Goal: Task Accomplishment & Management: Complete application form

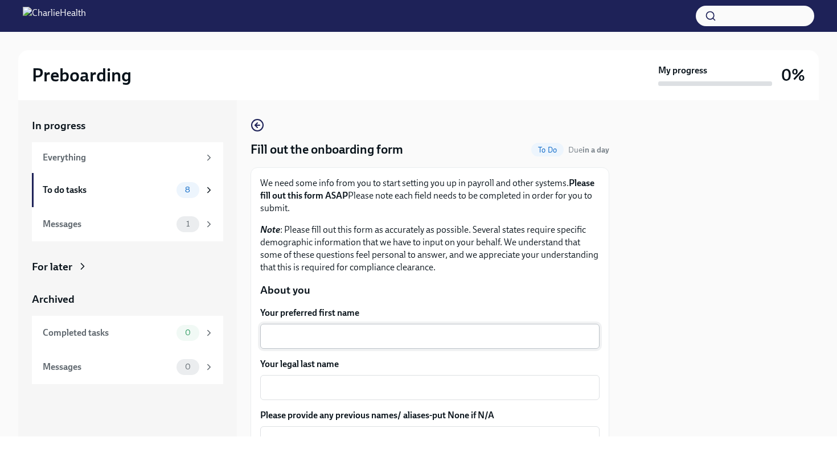
click at [344, 331] on textarea "Your preferred first name" at bounding box center [430, 337] width 326 height 14
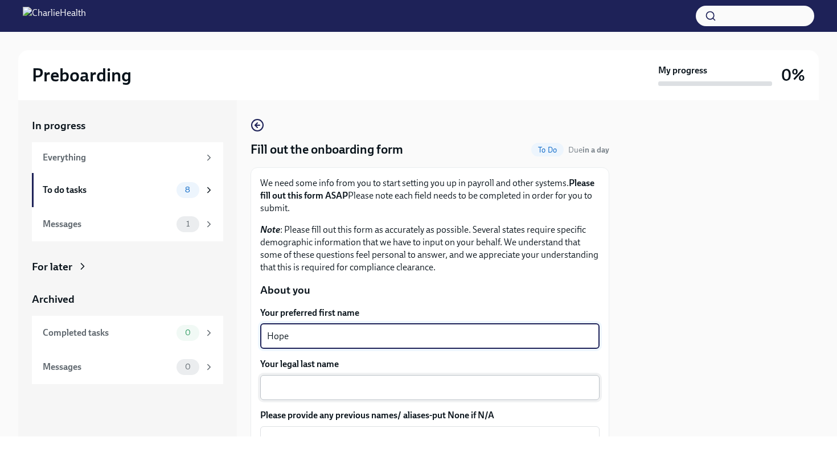
type textarea "Hope"
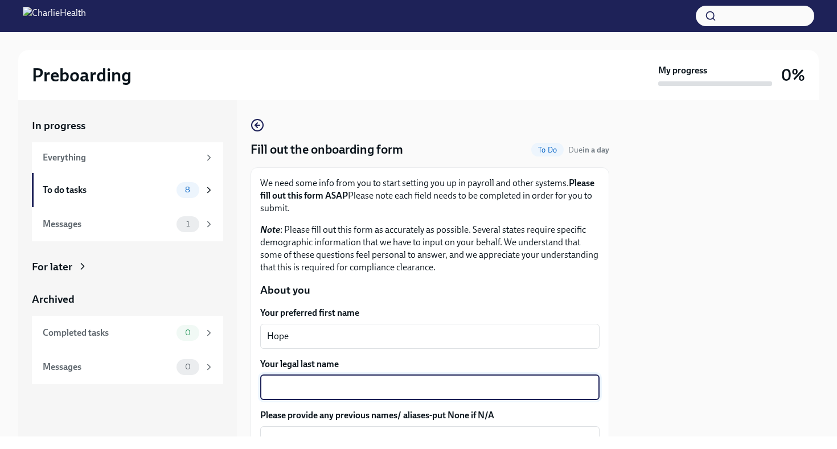
click at [333, 390] on textarea "Your legal last name" at bounding box center [430, 388] width 326 height 14
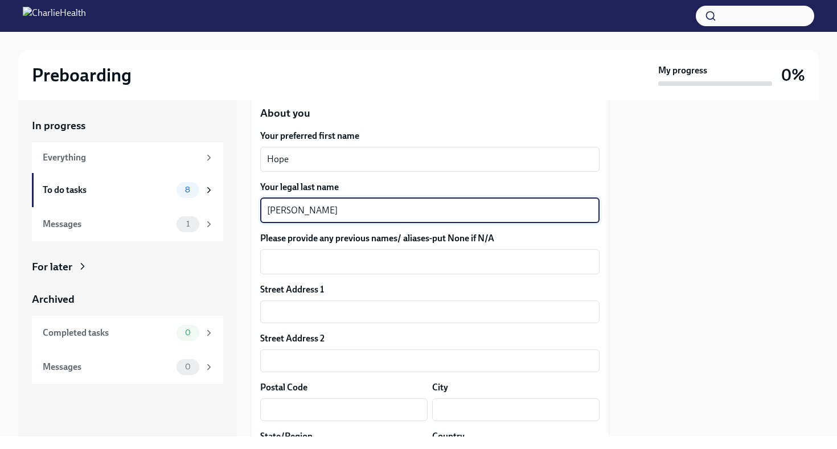
scroll to position [182, 0]
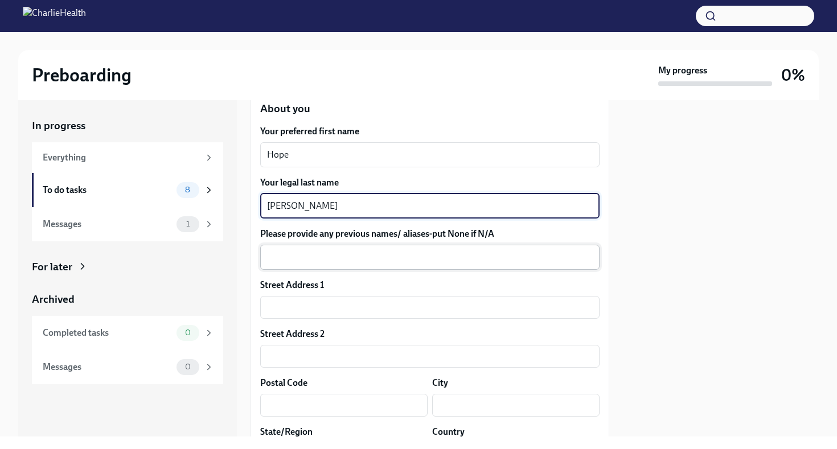
type textarea "[PERSON_NAME]"
click at [360, 265] on div "x ​" at bounding box center [429, 257] width 339 height 25
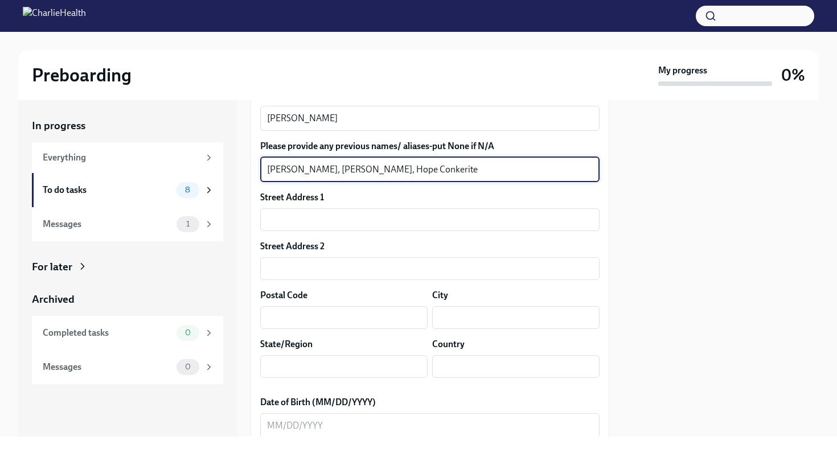
scroll to position [278, 0]
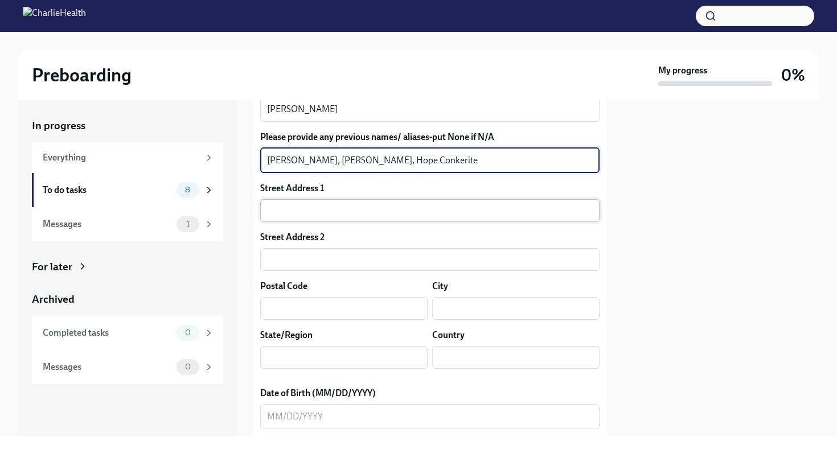
type textarea "[PERSON_NAME], [PERSON_NAME], Hope Conkerite"
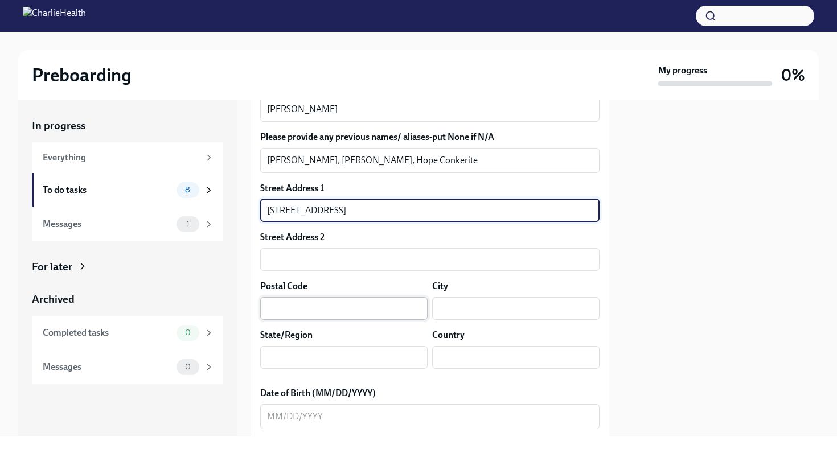
type input "[STREET_ADDRESS]"
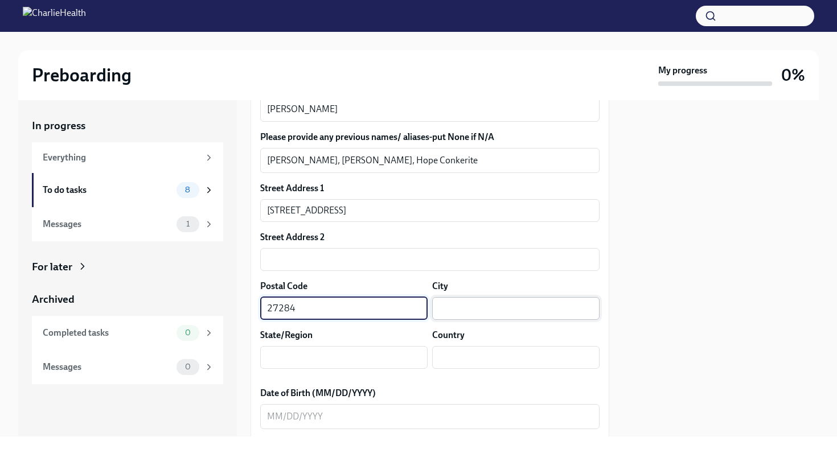
type input "27284"
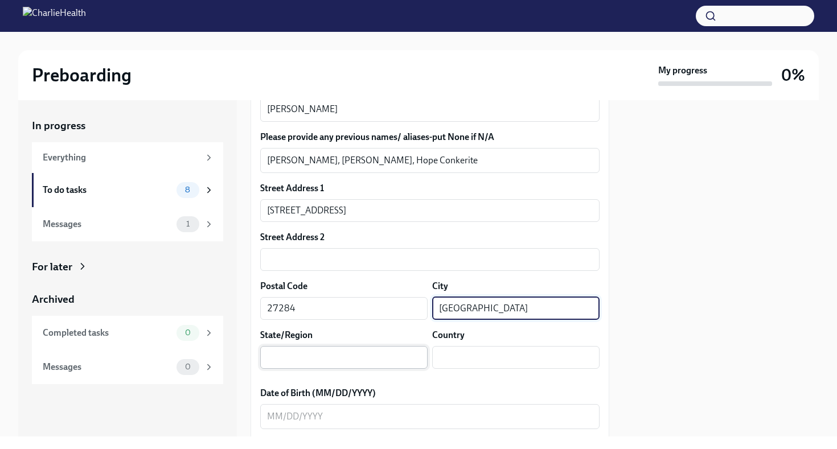
type input "[GEOGRAPHIC_DATA]"
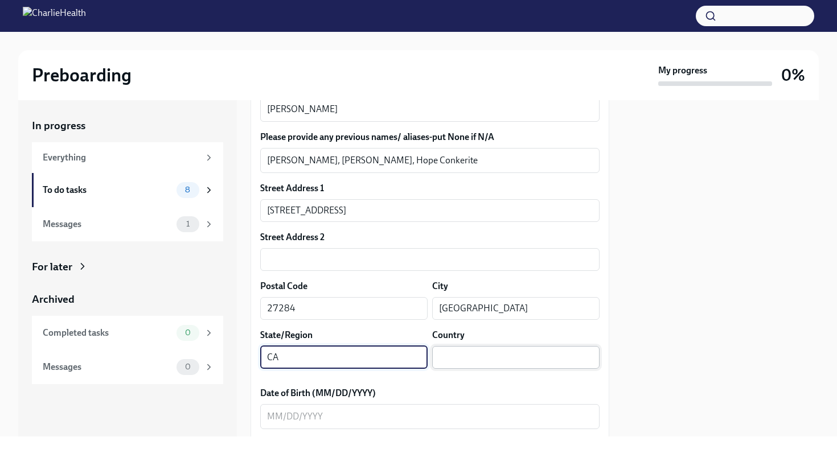
type input "CA"
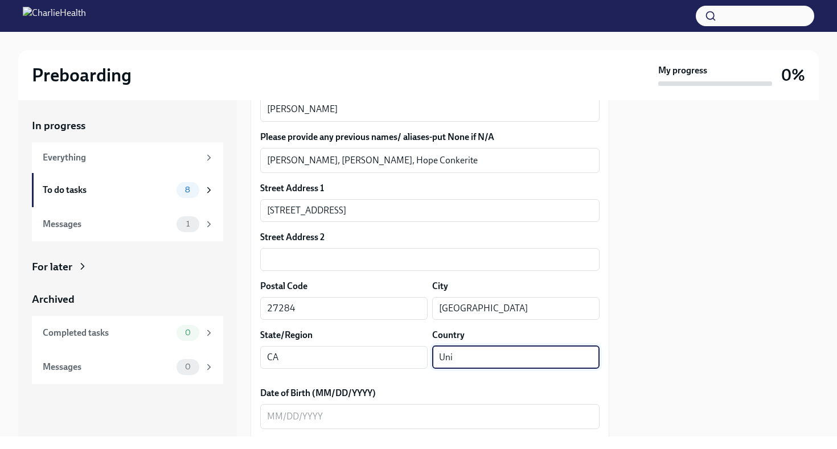
type input "[GEOGRAPHIC_DATA]"
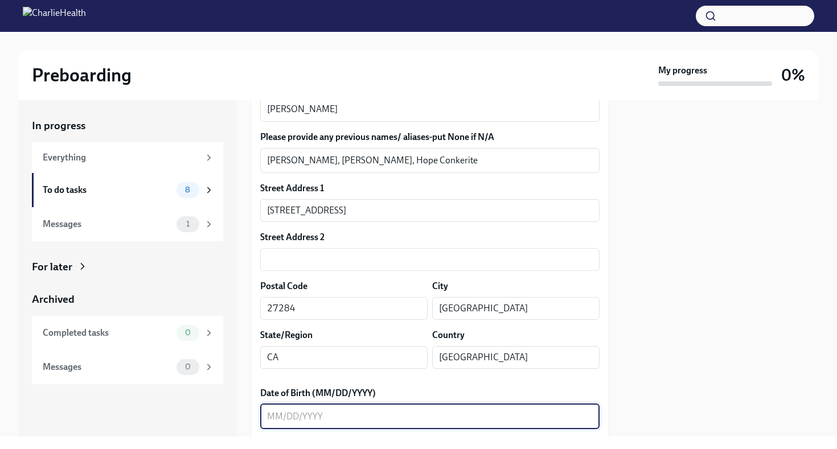
click at [272, 418] on textarea "Date of Birth (MM/DD/YYYY)" at bounding box center [430, 417] width 326 height 14
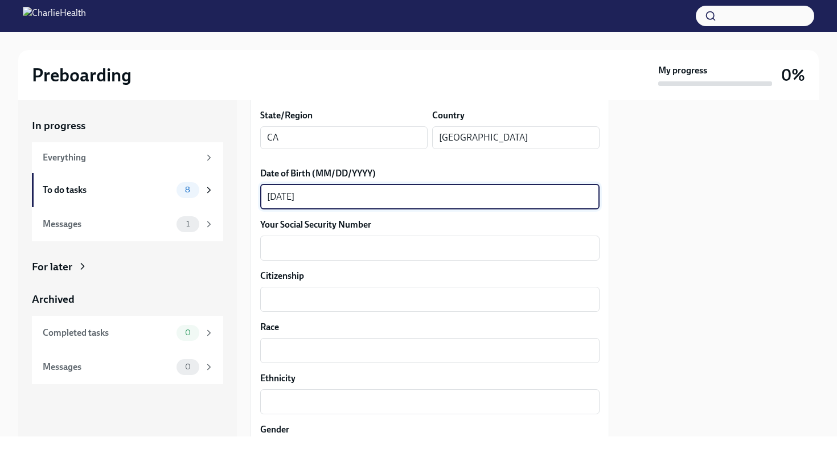
scroll to position [501, 0]
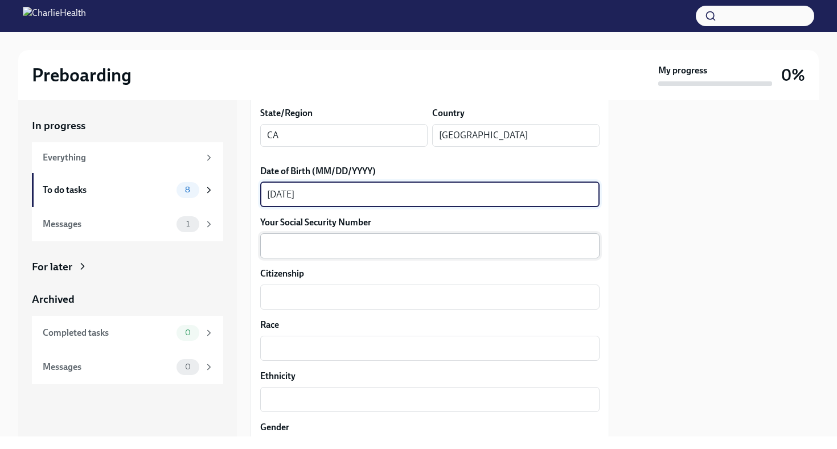
type textarea "[DATE]"
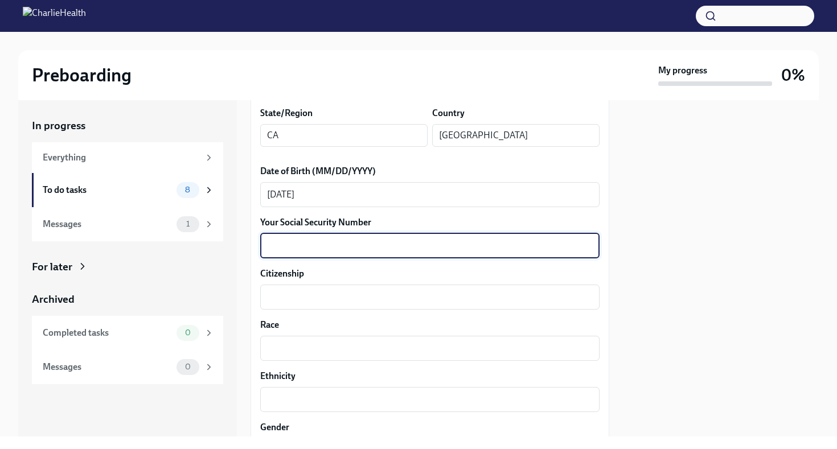
click at [475, 251] on textarea "Your Social Security Number" at bounding box center [430, 246] width 326 height 14
type textarea "162569406"
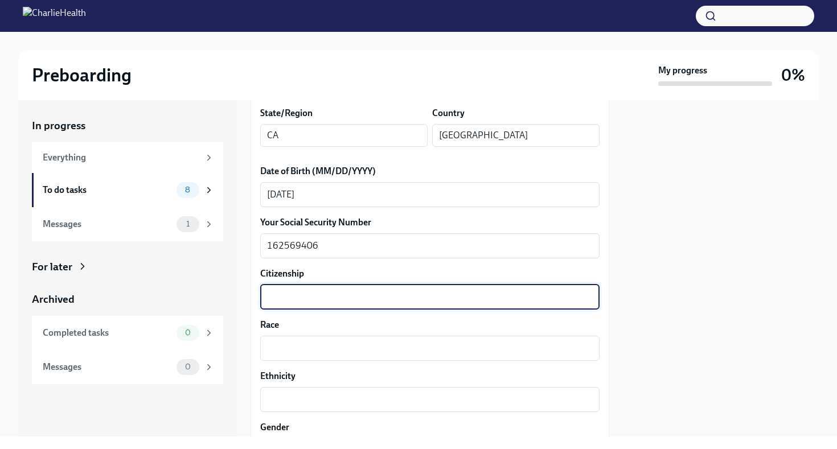
click at [400, 300] on textarea "Citizenship" at bounding box center [430, 297] width 326 height 14
type textarea "[DEMOGRAPHIC_DATA]"
click at [358, 339] on div "x ​" at bounding box center [429, 348] width 339 height 25
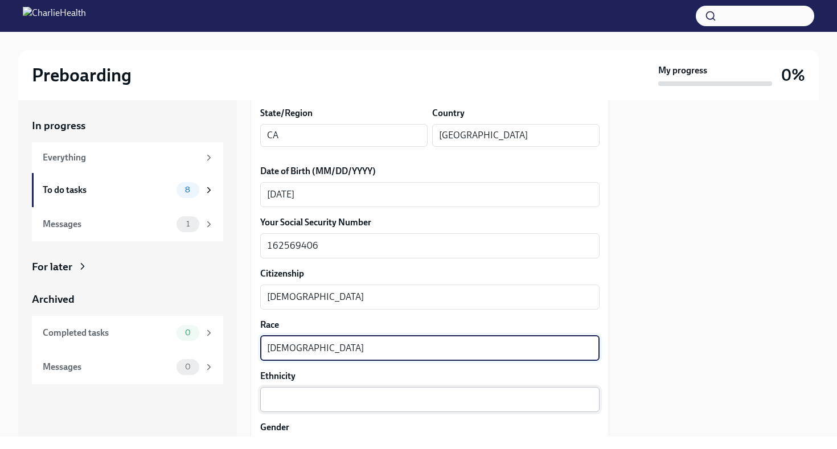
type textarea "[DEMOGRAPHIC_DATA]"
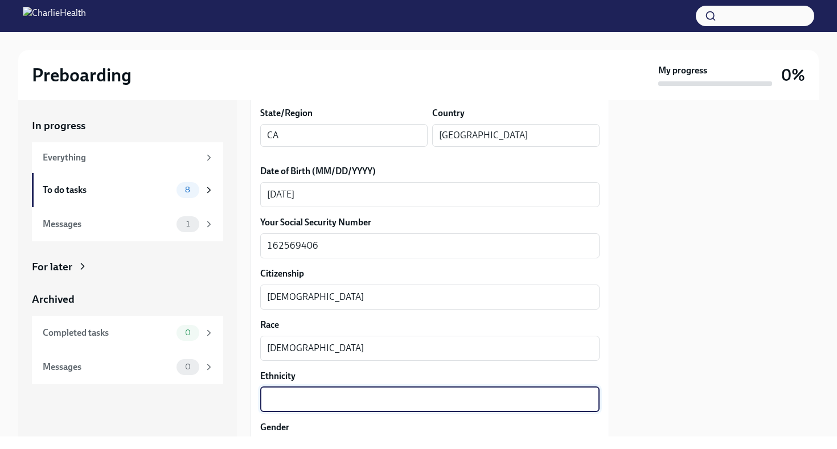
click at [344, 405] on textarea "Ethnicity" at bounding box center [430, 400] width 326 height 14
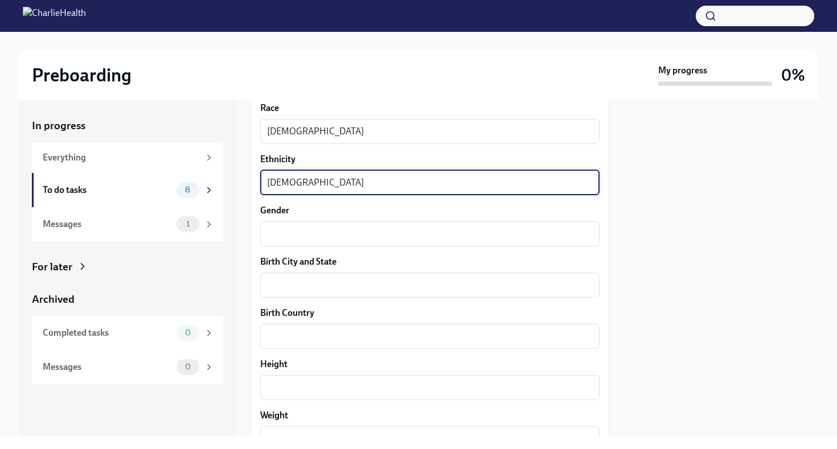
scroll to position [807, 0]
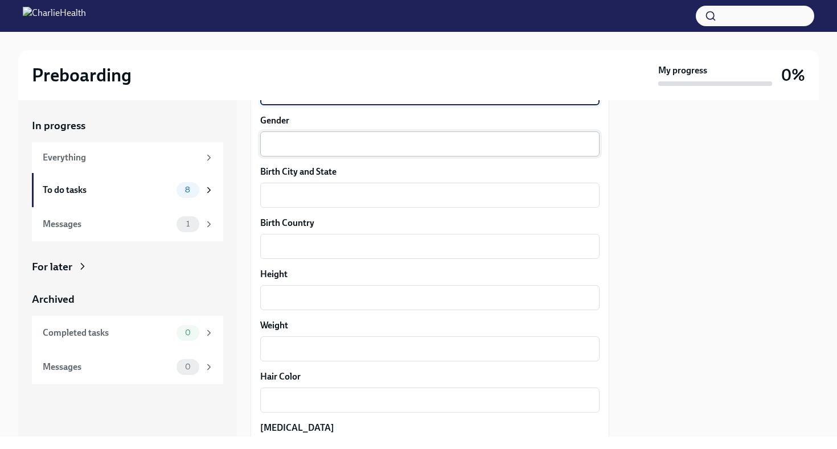
type textarea "[DEMOGRAPHIC_DATA]"
click at [382, 149] on textarea "Gender" at bounding box center [430, 144] width 326 height 14
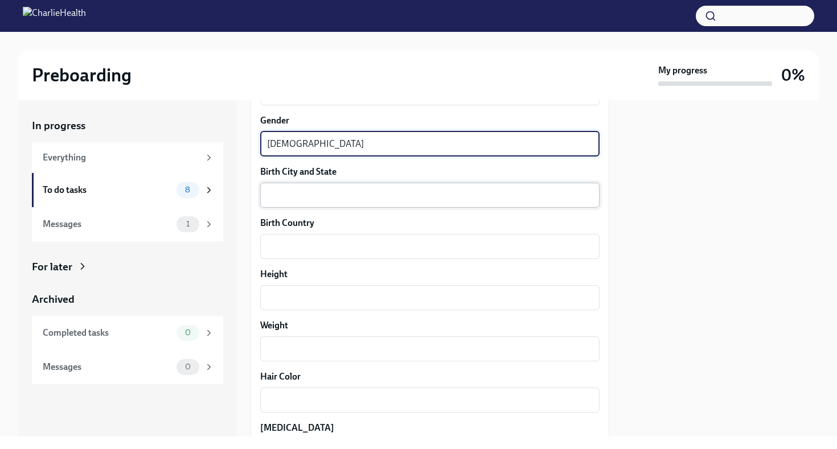
type textarea "[DEMOGRAPHIC_DATA]"
click at [363, 195] on textarea "Birth City and State" at bounding box center [430, 195] width 326 height 14
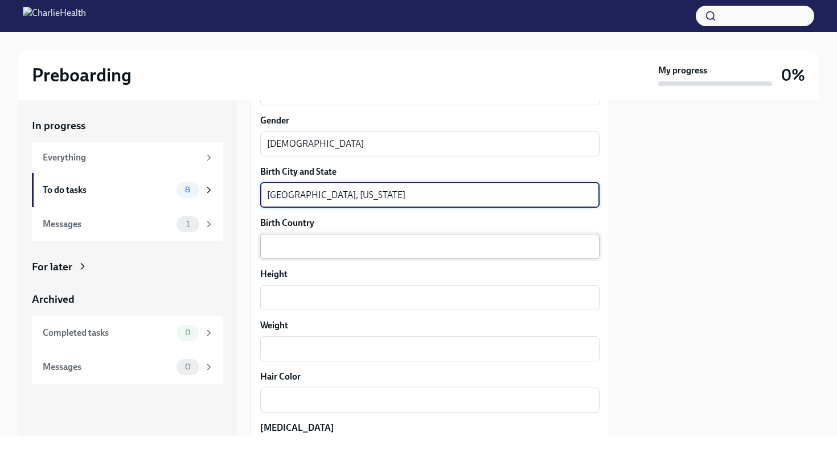
type textarea "[GEOGRAPHIC_DATA], [US_STATE]"
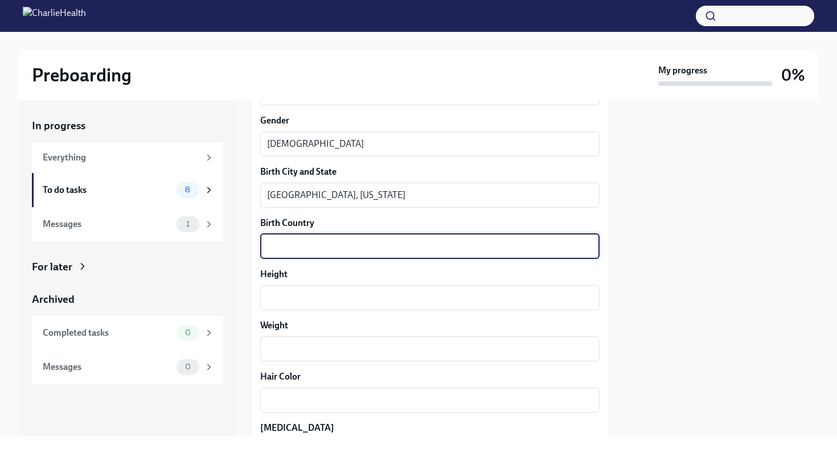
click at [334, 246] on textarea "Birth Country" at bounding box center [430, 247] width 326 height 14
type textarea "[GEOGRAPHIC_DATA]"
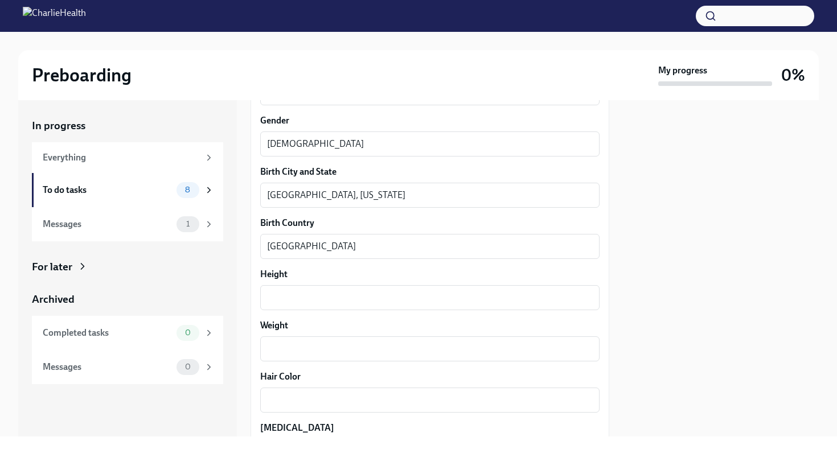
click at [311, 311] on div "Your preferred first name Hope x ​ Your legal last name [PERSON_NAME] x ​ Pleas…" at bounding box center [429, 48] width 339 height 1098
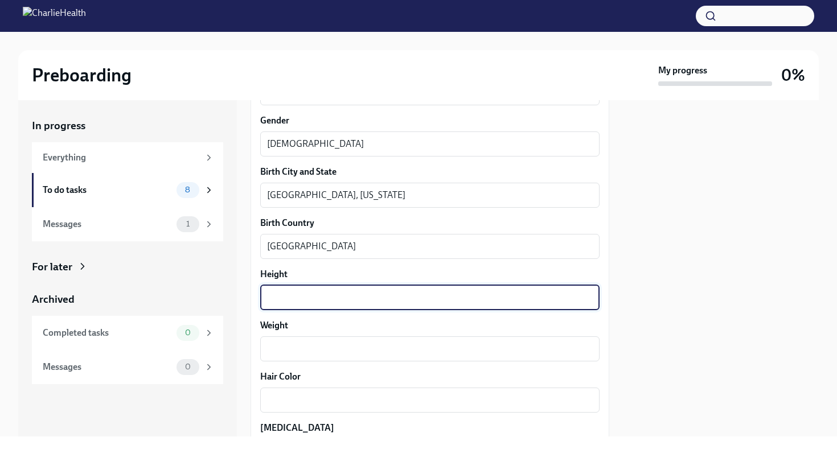
click at [314, 297] on textarea "Height" at bounding box center [430, 298] width 326 height 14
type textarea "5'7""
click at [315, 348] on textarea "Weight" at bounding box center [430, 349] width 326 height 14
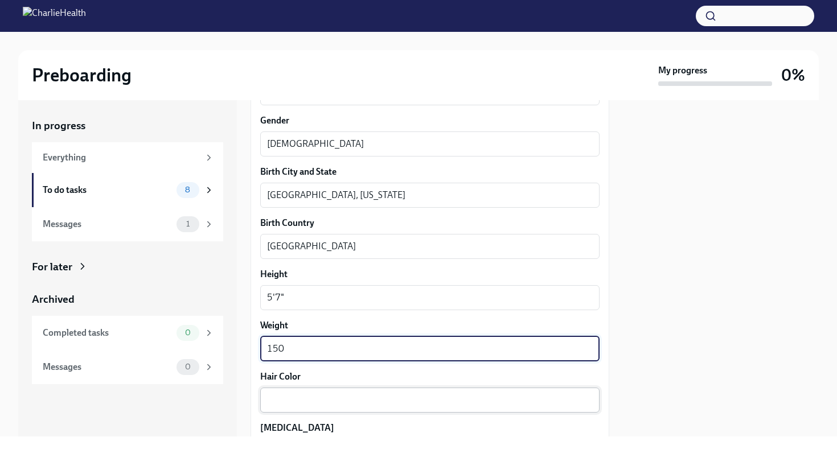
type textarea "150"
drag, startPoint x: 310, startPoint y: 403, endPoint x: 310, endPoint y: 396, distance: 6.3
click at [310, 396] on textarea "Hair Color" at bounding box center [430, 400] width 326 height 14
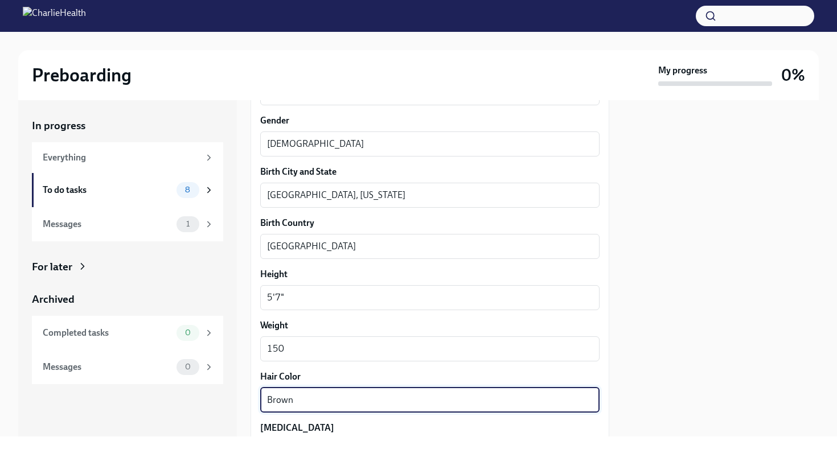
scroll to position [1055, 0]
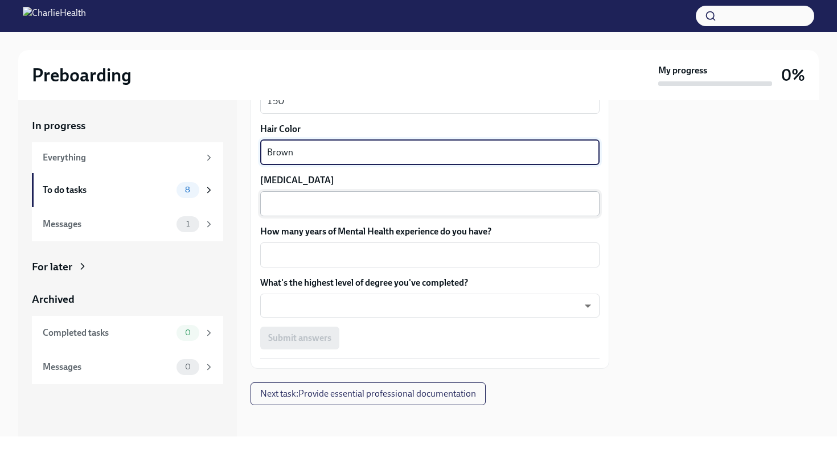
type textarea "Brown"
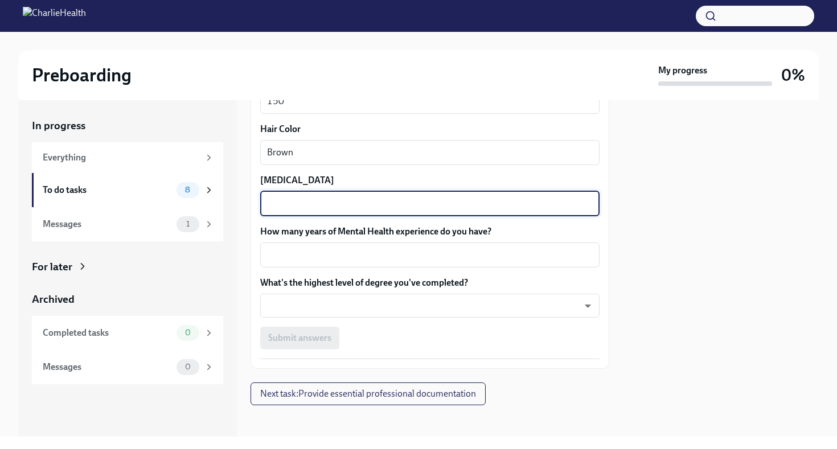
click at [354, 204] on textarea "[MEDICAL_DATA]" at bounding box center [430, 204] width 326 height 14
type textarea "Brown"
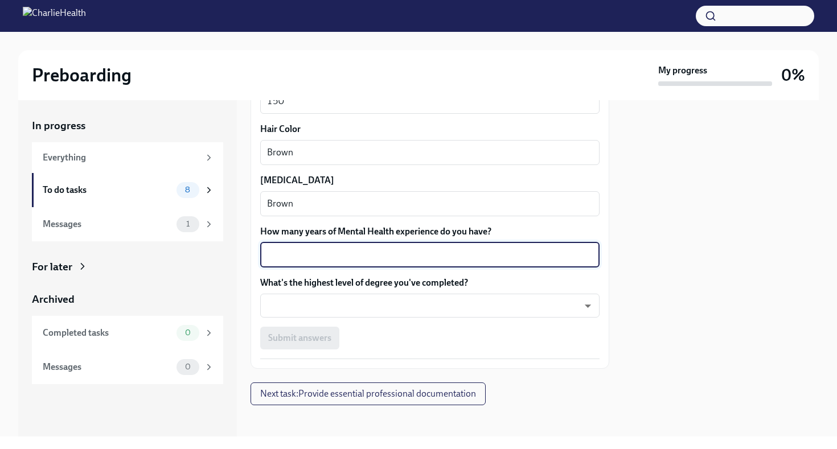
click at [341, 251] on textarea "How many years of Mental Health experience do you have?" at bounding box center [430, 255] width 326 height 14
type textarea "10+"
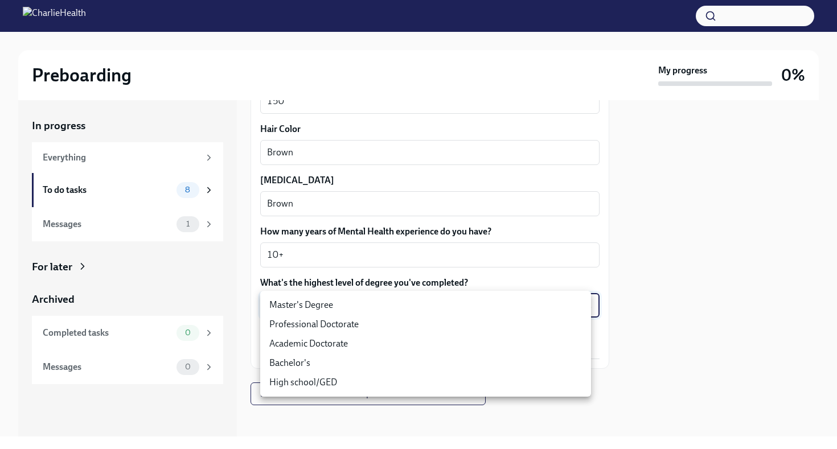
click at [367, 309] on body "Preboarding My progress 0% In progress Everything To do tasks 8 Messages 1 For …" at bounding box center [418, 224] width 837 height 449
click at [353, 341] on li "Academic Doctorate" at bounding box center [425, 343] width 331 height 19
type input "lCpAQ5c32"
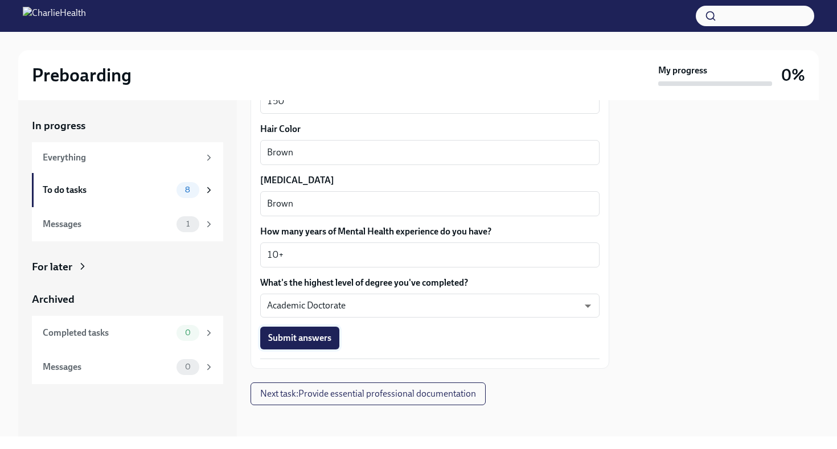
click at [323, 339] on span "Submit answers" at bounding box center [299, 338] width 63 height 11
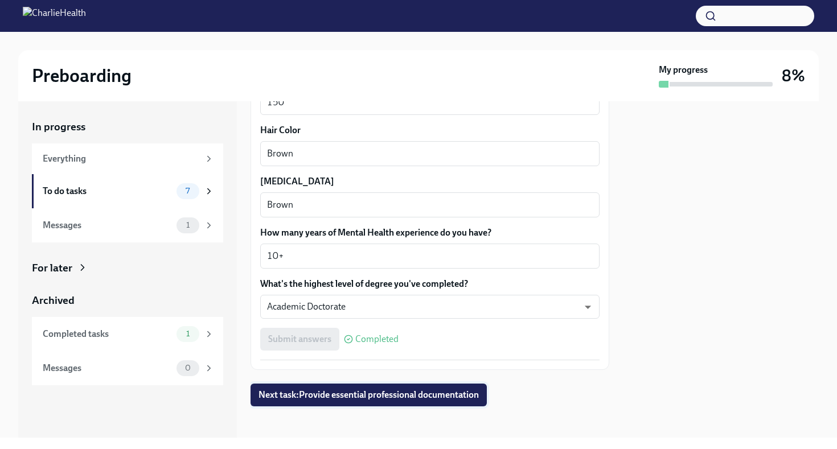
click at [439, 393] on span "Next task : Provide essential professional documentation" at bounding box center [369, 394] width 220 height 11
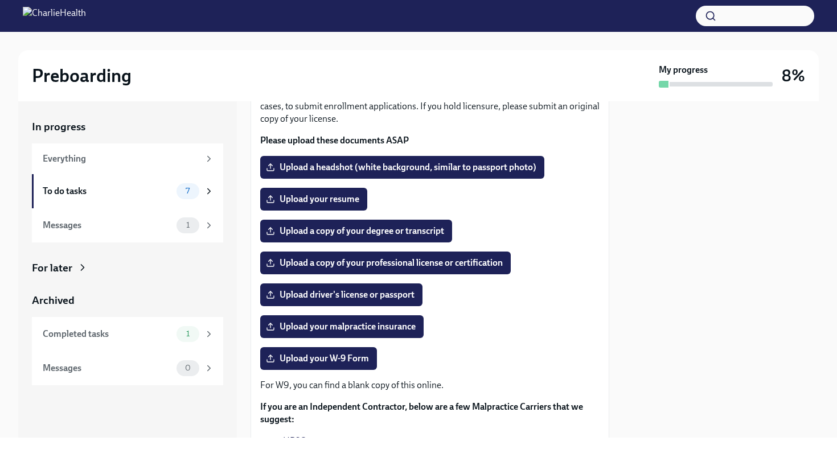
scroll to position [89, 0]
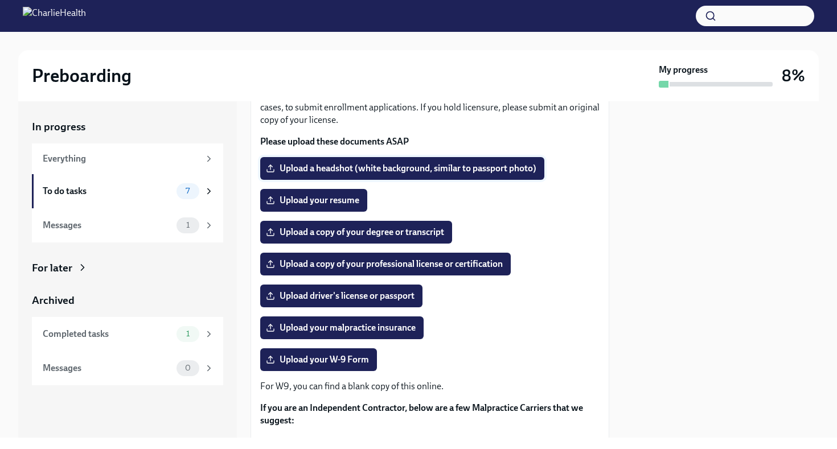
click at [497, 173] on span "Upload a headshot (white background, similar to passport photo)" at bounding box center [402, 168] width 268 height 11
click at [0, 0] on input "Upload a headshot (white background, similar to passport photo)" at bounding box center [0, 0] width 0 height 0
click at [321, 200] on span "Upload your resume" at bounding box center [313, 200] width 91 height 11
click at [0, 0] on input "Upload your resume" at bounding box center [0, 0] width 0 height 0
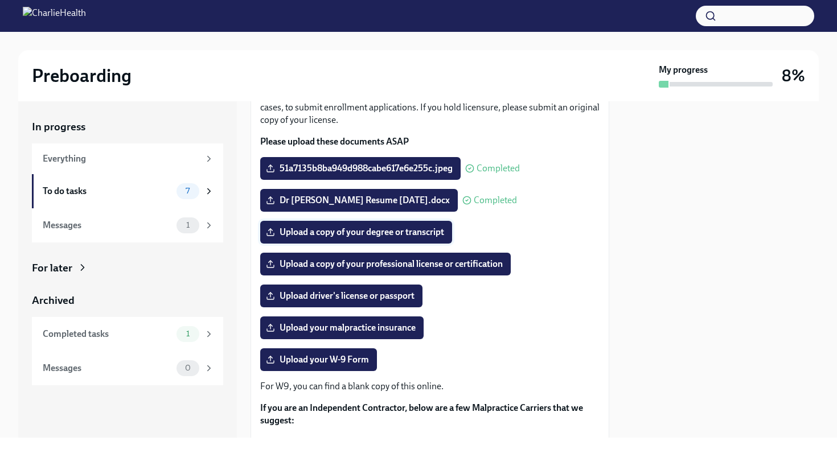
click at [436, 234] on span "Upload a copy of your degree or transcript" at bounding box center [356, 232] width 176 height 11
click at [0, 0] on input "Upload a copy of your degree or transcript" at bounding box center [0, 0] width 0 height 0
click at [480, 265] on span "Upload a copy of your professional license or certification" at bounding box center [385, 264] width 235 height 11
click at [0, 0] on input "Upload a copy of your professional license or certification" at bounding box center [0, 0] width 0 height 0
click at [424, 261] on span "Upload a copy of your professional license or certification" at bounding box center [385, 264] width 235 height 11
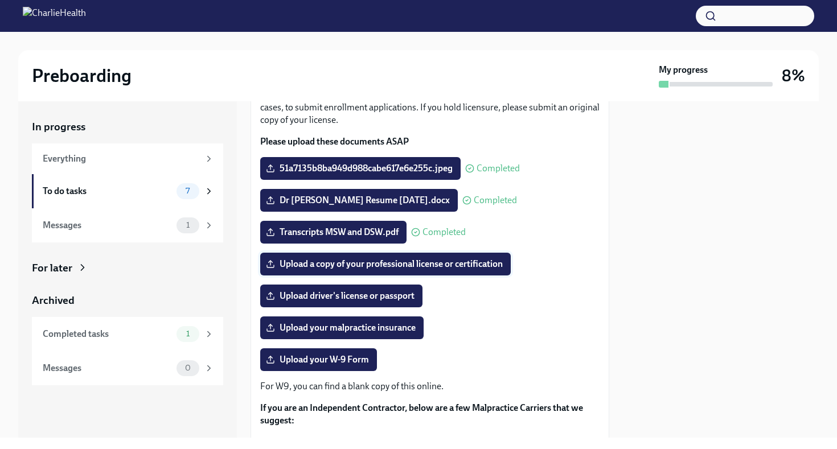
click at [0, 0] on input "Upload a copy of your professional license or certification" at bounding box center [0, 0] width 0 height 0
click at [415, 298] on span "Upload driver's license or passport" at bounding box center [341, 295] width 146 height 11
click at [0, 0] on input "Upload driver's license or passport" at bounding box center [0, 0] width 0 height 0
click at [407, 299] on span "Upload driver's license or passport" at bounding box center [341, 295] width 146 height 11
click at [0, 0] on input "Upload driver's license or passport" at bounding box center [0, 0] width 0 height 0
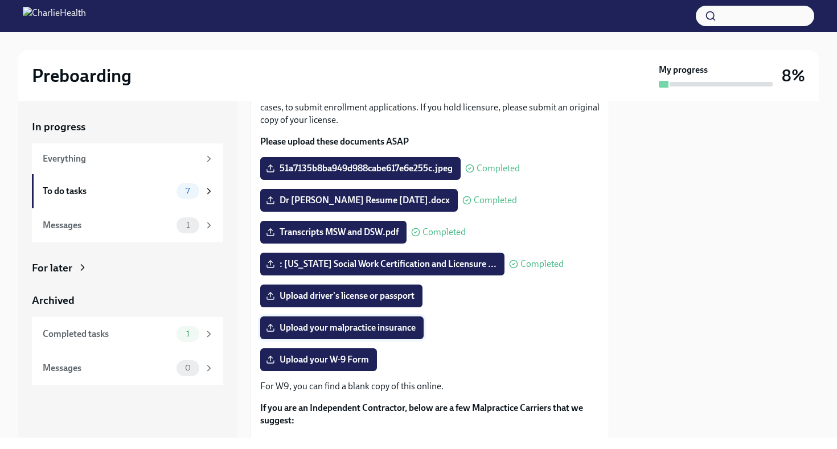
click at [376, 325] on span "Upload your malpractice insurance" at bounding box center [341, 327] width 147 height 11
click at [0, 0] on input "Upload your malpractice insurance" at bounding box center [0, 0] width 0 height 0
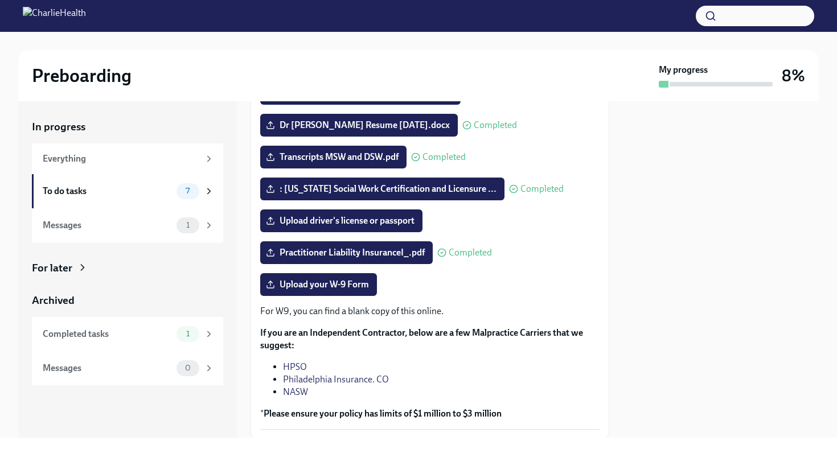
scroll to position [163, 0]
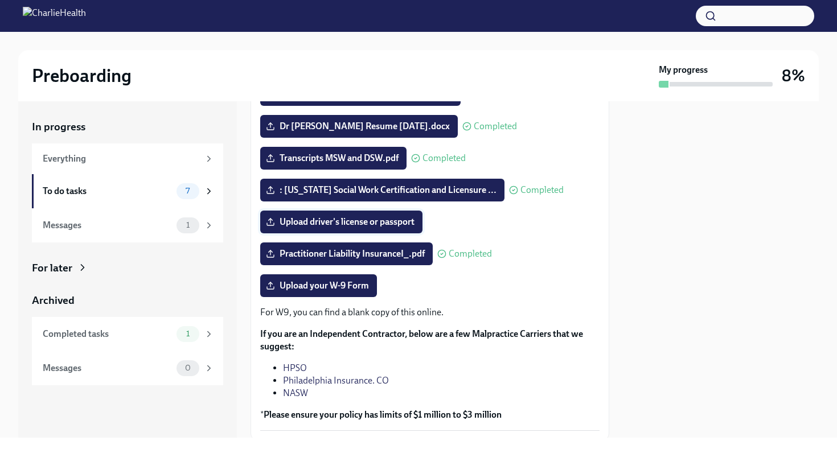
click at [390, 222] on span "Upload driver's license or passport" at bounding box center [341, 221] width 146 height 11
click at [0, 0] on input "Upload driver's license or passport" at bounding box center [0, 0] width 0 height 0
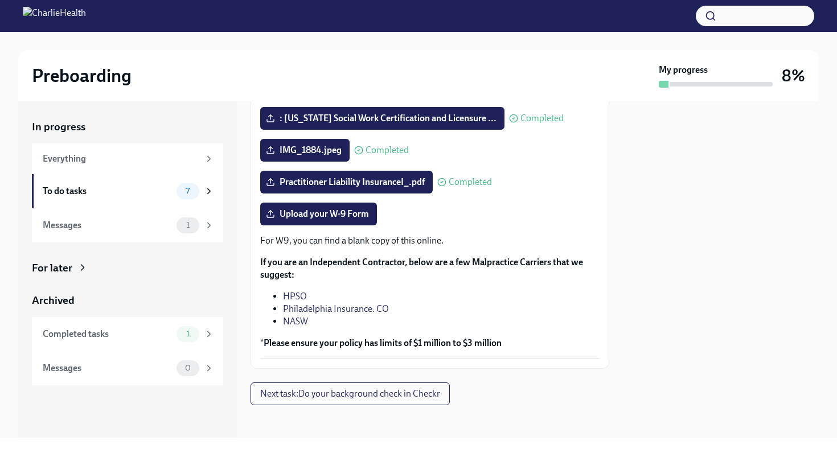
scroll to position [233, 0]
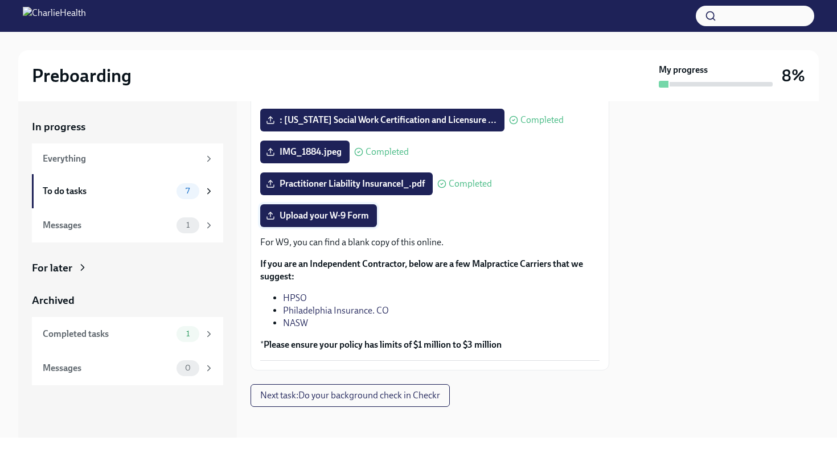
click at [352, 218] on span "Upload your W-9 Form" at bounding box center [318, 215] width 101 height 11
click at [0, 0] on input "Upload your W-9 Form" at bounding box center [0, 0] width 0 height 0
click at [366, 215] on span "Upload your W-9 Form" at bounding box center [318, 215] width 101 height 11
click at [0, 0] on input "Upload your W-9 Form" at bounding box center [0, 0] width 0 height 0
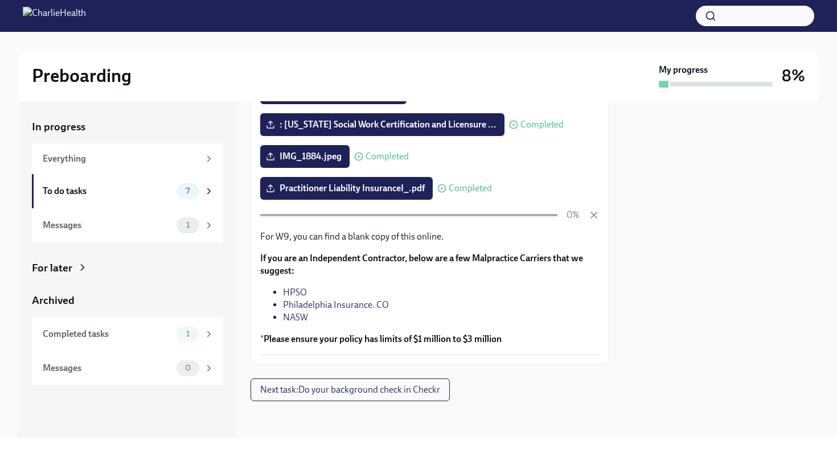
scroll to position [229, 0]
click at [430, 393] on span "Next task : Do your background check in Checkr" at bounding box center [350, 389] width 180 height 11
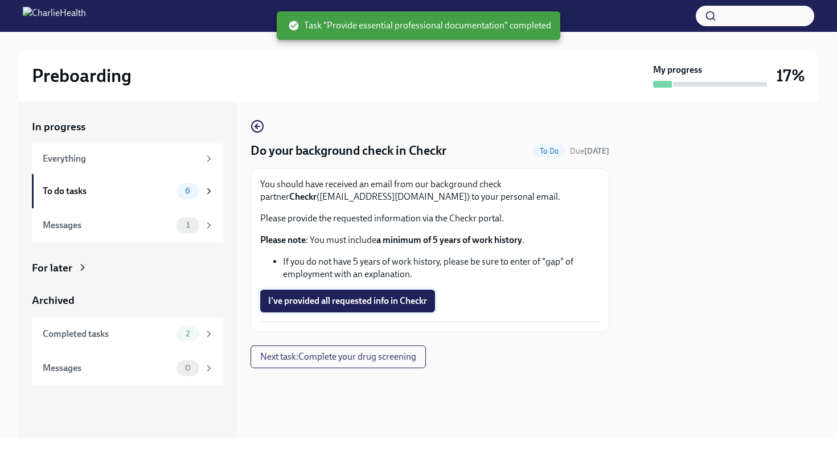
click at [419, 302] on span "I've provided all requested info in Checkr" at bounding box center [347, 301] width 159 height 11
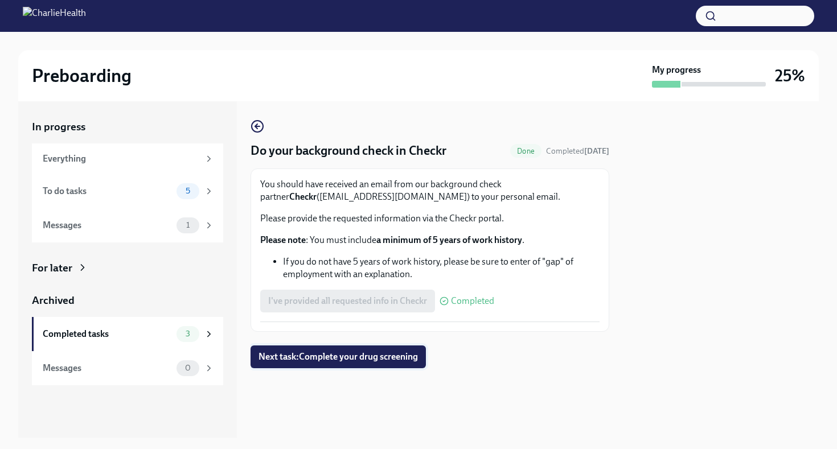
click at [363, 354] on span "Next task : Complete your drug screening" at bounding box center [338, 356] width 159 height 11
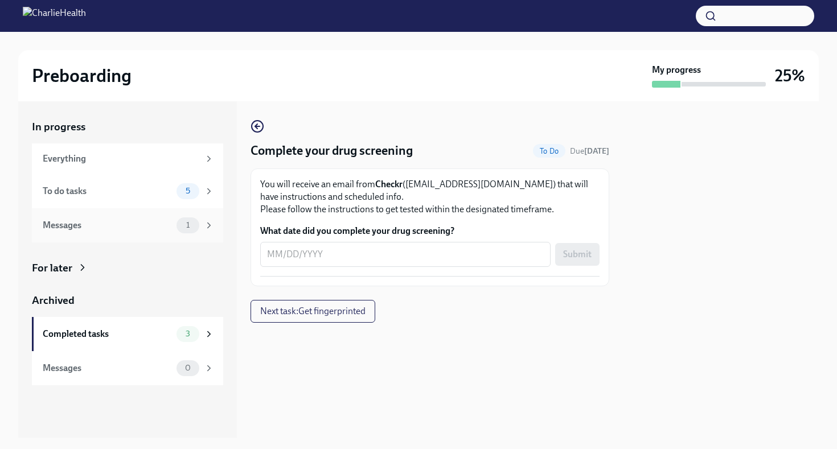
click at [195, 230] on div "1" at bounding box center [188, 226] width 23 height 16
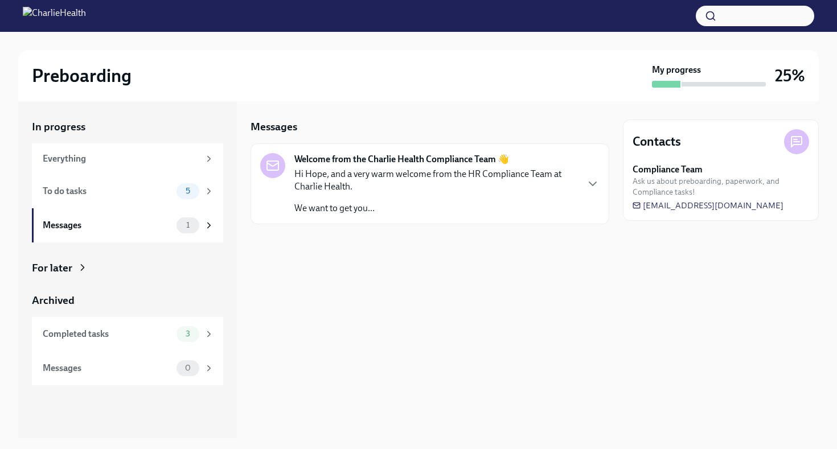
click at [417, 188] on p "Hi Hope, and a very warm welcome from the HR Compliance Team at Charlie Health." at bounding box center [435, 180] width 282 height 25
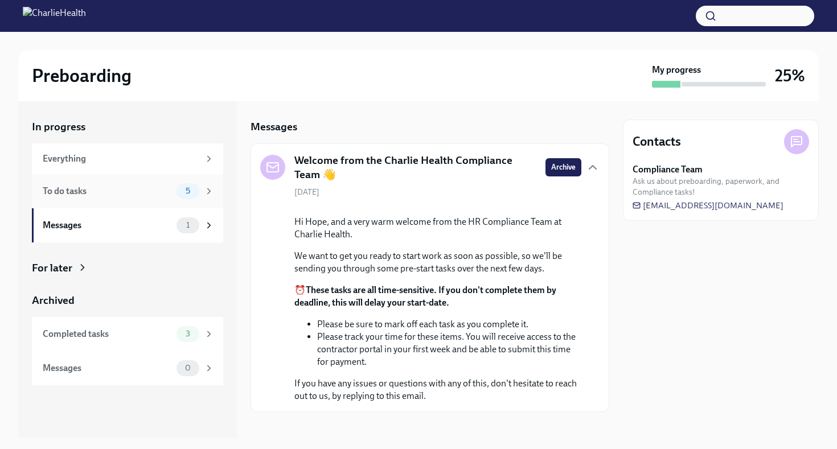
click at [206, 188] on icon at bounding box center [209, 191] width 10 height 10
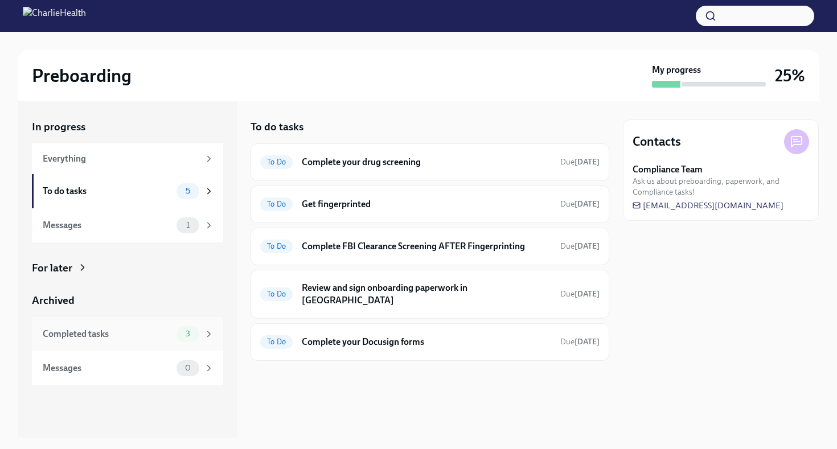
click at [203, 330] on div "3" at bounding box center [196, 334] width 38 height 16
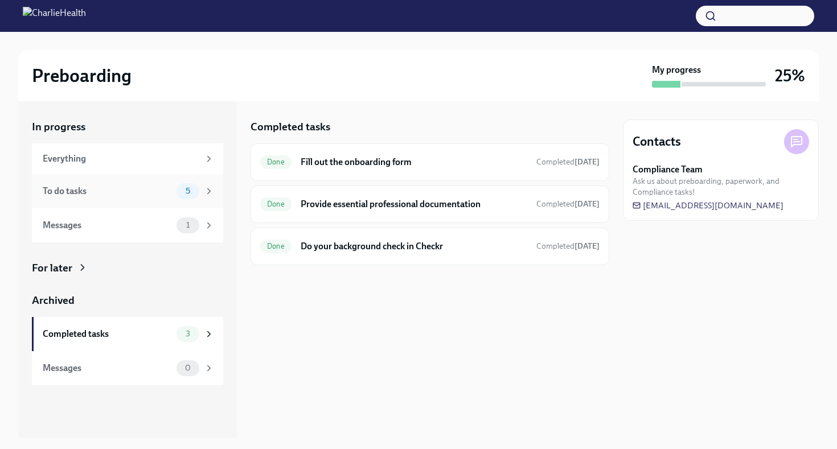
click at [208, 187] on icon at bounding box center [209, 191] width 10 height 10
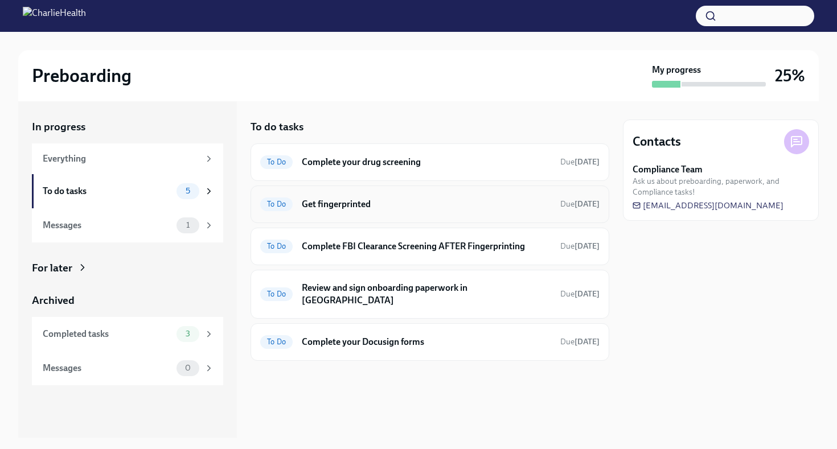
click at [510, 192] on div "To Do Get fingerprinted Due [DATE]" at bounding box center [430, 205] width 359 height 38
click at [268, 206] on span "To Do" at bounding box center [276, 204] width 32 height 9
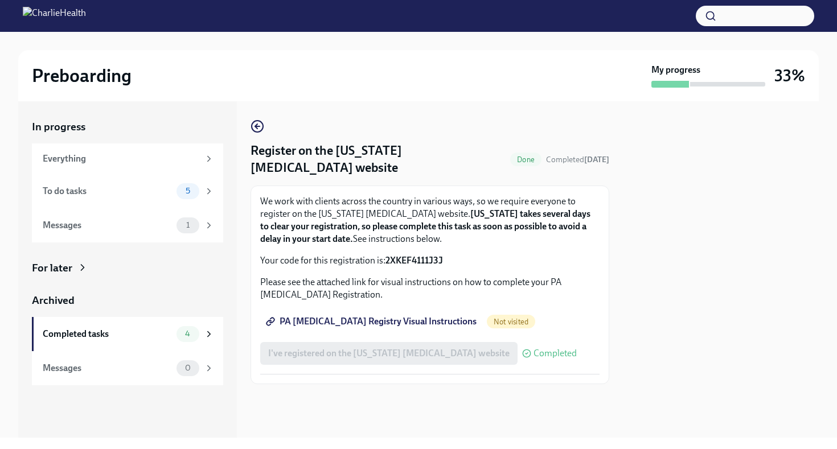
click at [392, 259] on strong "2XKEF4111J3J" at bounding box center [414, 260] width 58 height 11
drag, startPoint x: 384, startPoint y: 261, endPoint x: 443, endPoint y: 264, distance: 58.7
click at [443, 264] on p "Your code for this registration is: 2XKEF4111J3J" at bounding box center [429, 261] width 339 height 13
copy p "2XKEF4111J3J"
click at [348, 323] on span "PA Child Abuse Registry Visual Instructions" at bounding box center [372, 321] width 208 height 11
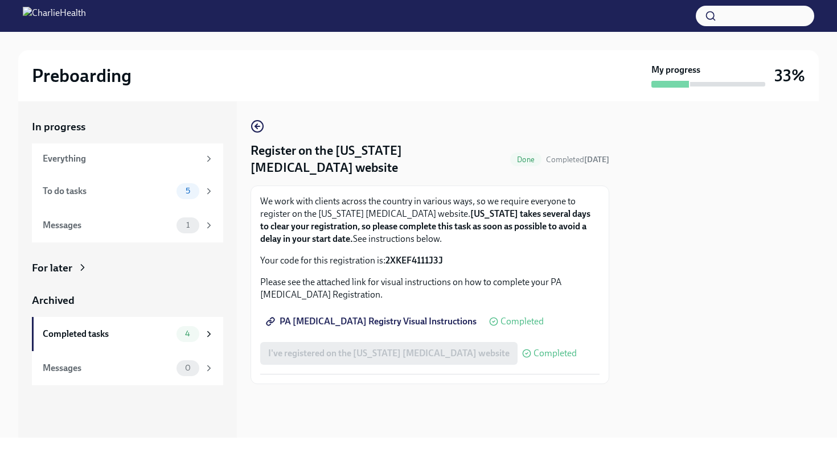
click at [446, 261] on p "Your code for this registration is: 2XKEF4111J3J" at bounding box center [429, 261] width 339 height 13
drag, startPoint x: 387, startPoint y: 260, endPoint x: 445, endPoint y: 259, distance: 57.5
click at [445, 259] on p "Your code for this registration is: 2XKEF4111J3J" at bounding box center [429, 261] width 339 height 13
click at [428, 260] on strong "2XKEF4111J3J" at bounding box center [414, 260] width 58 height 11
drag, startPoint x: 387, startPoint y: 261, endPoint x: 446, endPoint y: 257, distance: 58.8
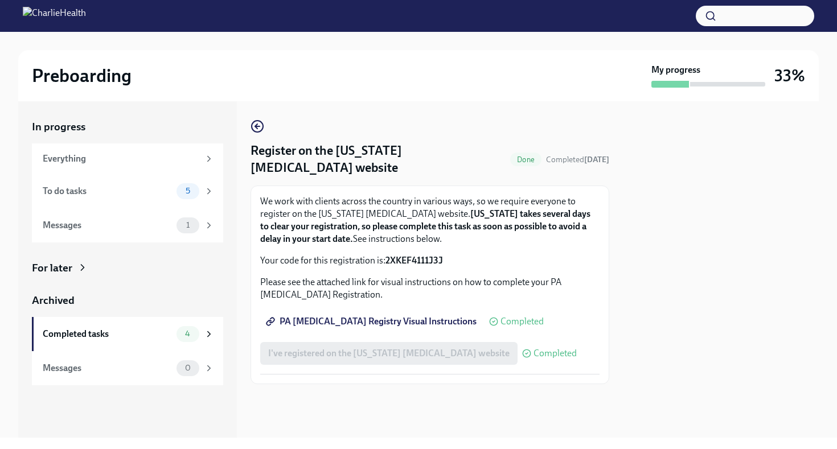
click at [446, 257] on p "Your code for this registration is: 2XKEF4111J3J" at bounding box center [429, 261] width 339 height 13
copy p "2XKEF4111J3J"
click at [404, 320] on span "PA Child Abuse Registry Visual Instructions" at bounding box center [372, 321] width 208 height 11
click at [387, 261] on strong "2XKEF4111J3J" at bounding box center [414, 260] width 58 height 11
drag, startPoint x: 387, startPoint y: 261, endPoint x: 444, endPoint y: 259, distance: 57.6
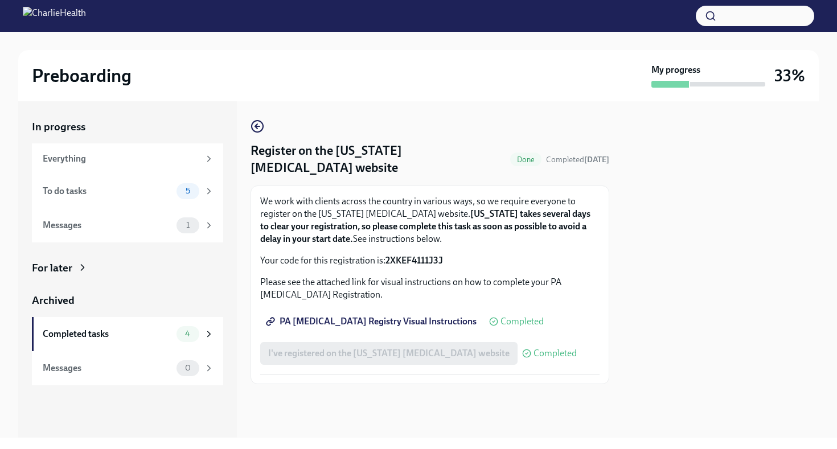
click at [444, 259] on p "Your code for this registration is: 2XKEF4111J3J" at bounding box center [429, 261] width 339 height 13
copy p "2XKEF4111J3J"
